Goal: Task Accomplishment & Management: Use online tool/utility

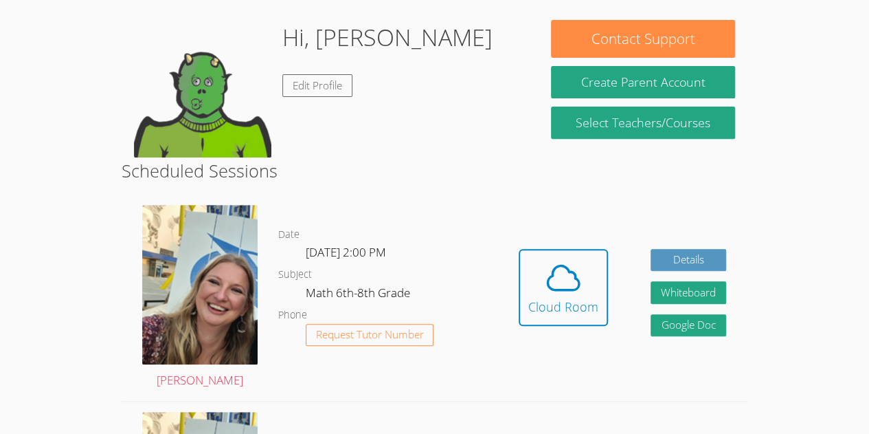
scroll to position [294, 0]
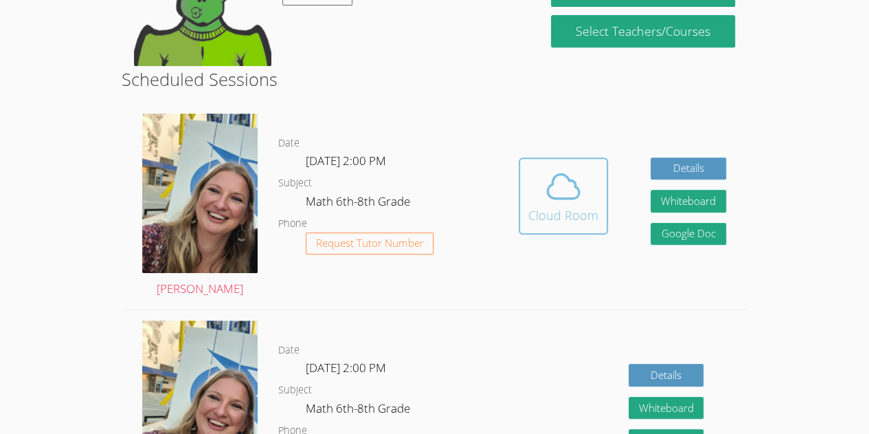
click at [541, 199] on span at bounding box center [563, 186] width 70 height 38
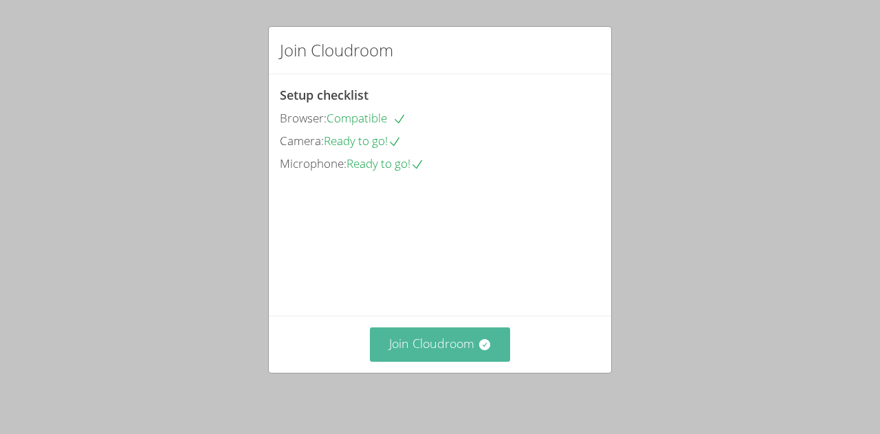
click at [418, 354] on button "Join Cloudroom" at bounding box center [440, 344] width 141 height 34
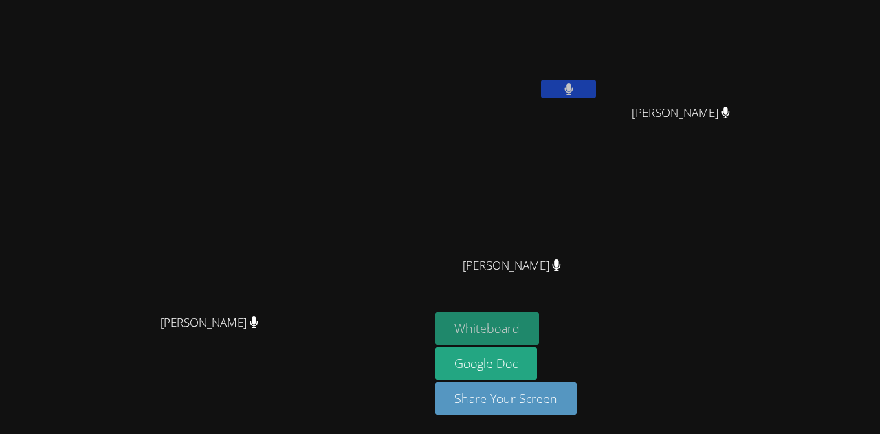
click at [520, 331] on button "Whiteboard" at bounding box center [487, 328] width 104 height 32
click at [470, 324] on button "Whiteboard" at bounding box center [487, 328] width 104 height 32
click at [499, 322] on button "Whiteboard" at bounding box center [487, 328] width 104 height 32
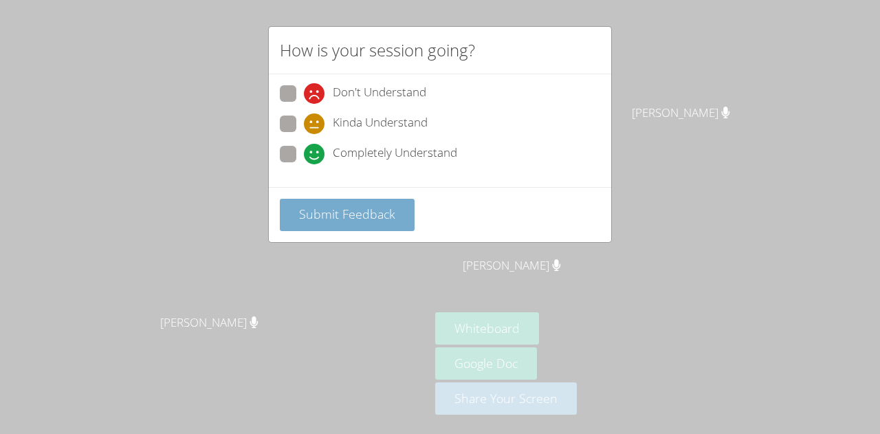
click at [350, 211] on span "Submit Feedback" at bounding box center [347, 213] width 96 height 16
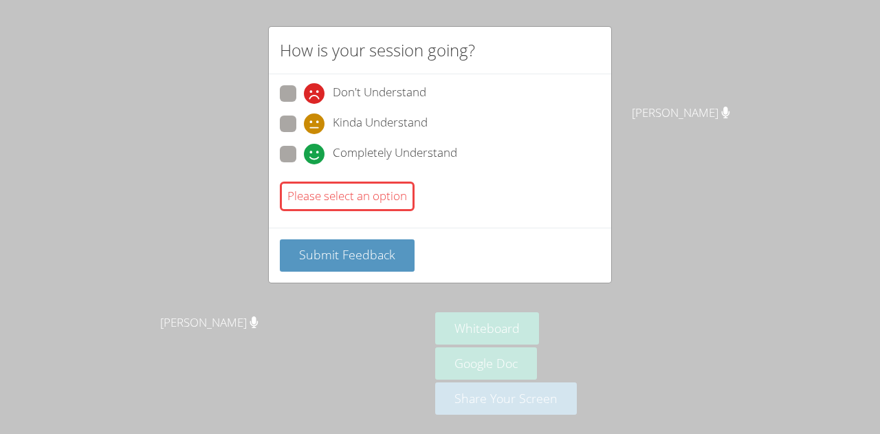
click at [293, 161] on label "Completely Understand" at bounding box center [368, 155] width 177 height 19
click at [304, 157] on input "Completely Understand" at bounding box center [310, 152] width 12 height 12
radio input "true"
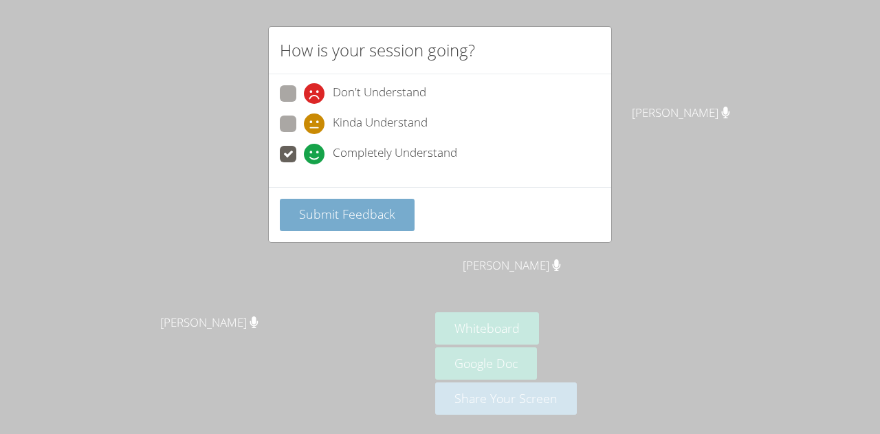
click at [344, 210] on span "Submit Feedback" at bounding box center [347, 213] width 96 height 16
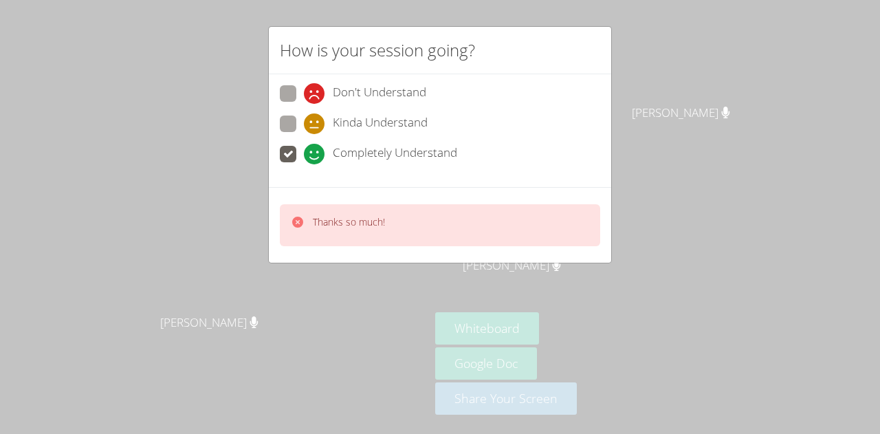
click at [305, 134] on div "Kinda Understand" at bounding box center [440, 127] width 320 height 25
click at [304, 134] on span at bounding box center [304, 134] width 0 height 0
click at [304, 122] on input "Kinda Understand" at bounding box center [310, 121] width 12 height 12
radio input "true"
